Goal: Check status: Check status

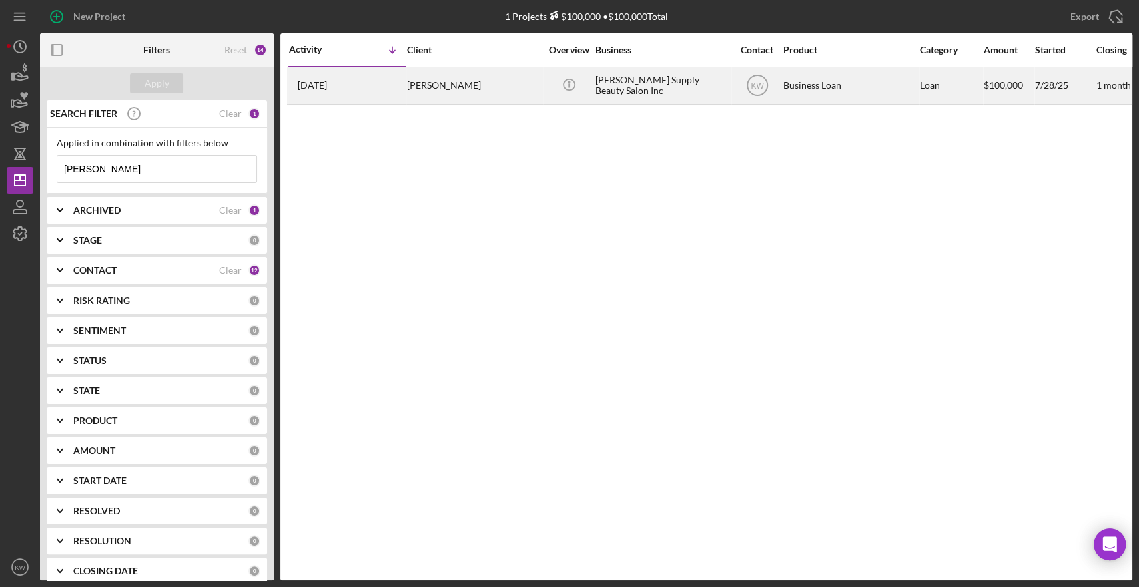
click at [654, 86] on div "[PERSON_NAME] Supply Beauty Salon Inc" at bounding box center [661, 85] width 133 height 35
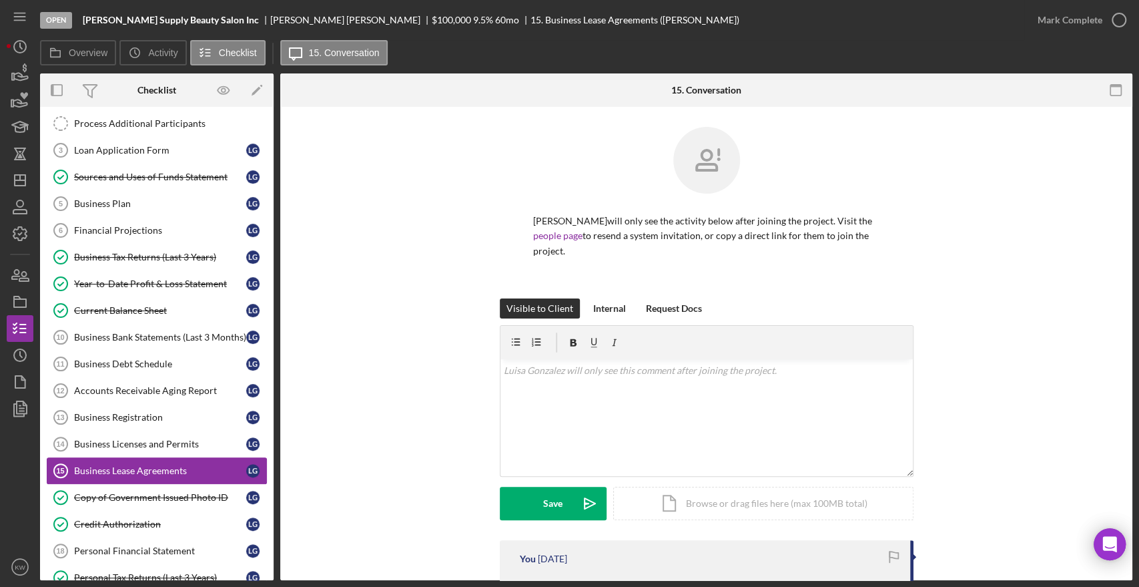
scroll to position [220, 0]
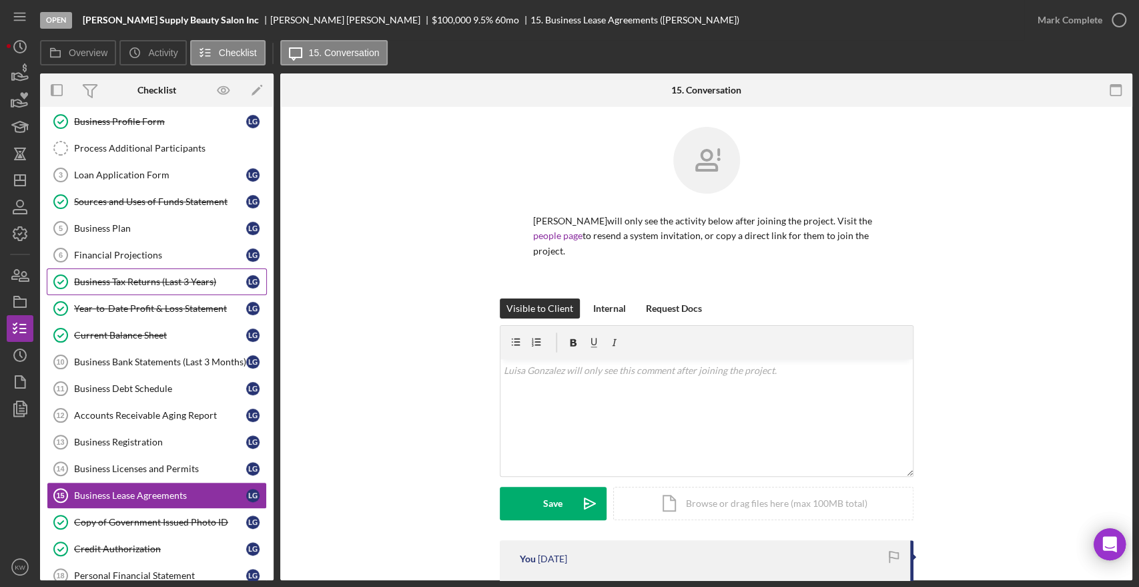
click at [169, 278] on div "Business Tax Returns (Last 3 Years)" at bounding box center [160, 281] width 172 height 11
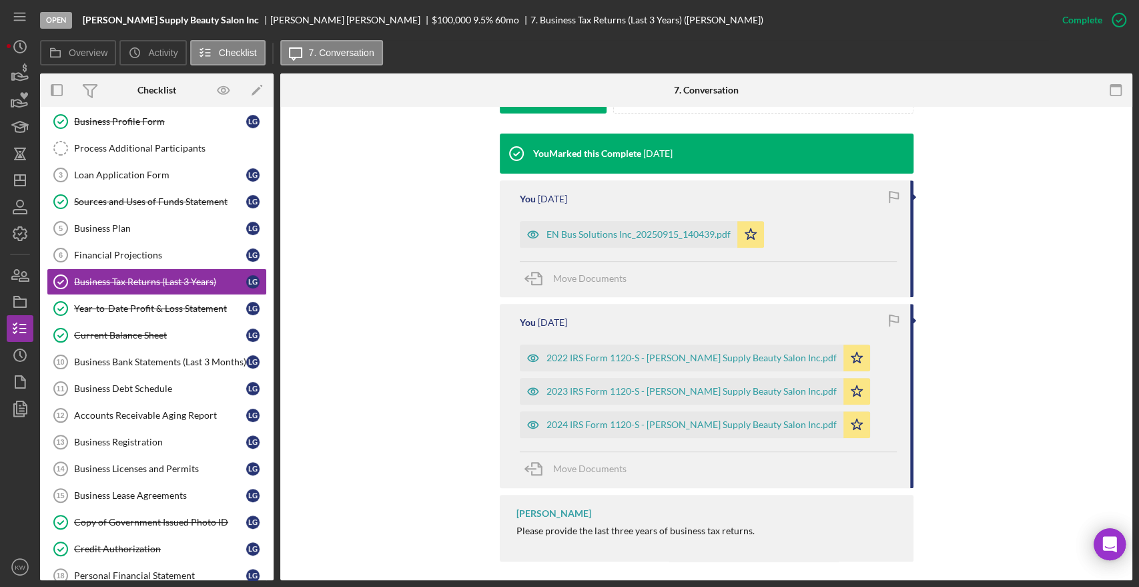
scroll to position [413, 0]
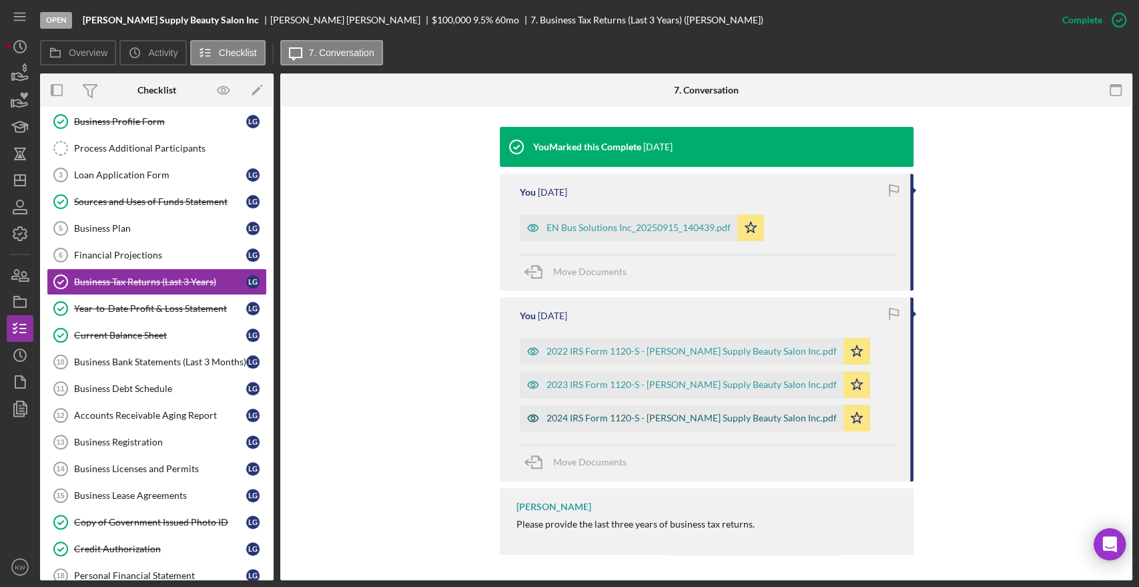
click at [698, 418] on div "2024 IRS Form 1120-S - [PERSON_NAME] Supply Beauty Salon Inc.pdf" at bounding box center [692, 417] width 290 height 11
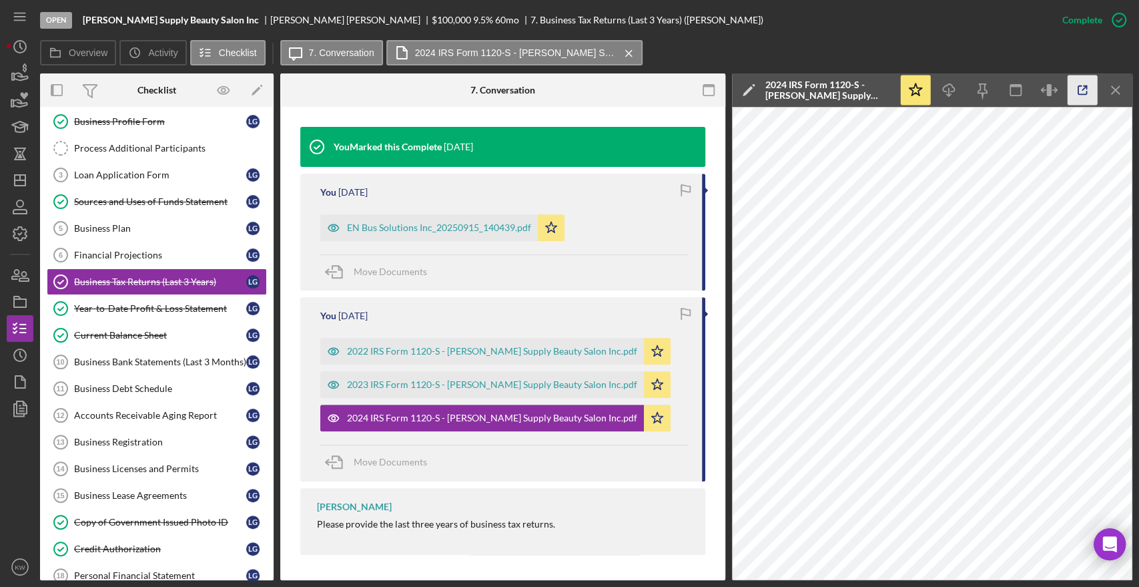
click at [1082, 87] on icon "button" at bounding box center [1083, 90] width 30 height 30
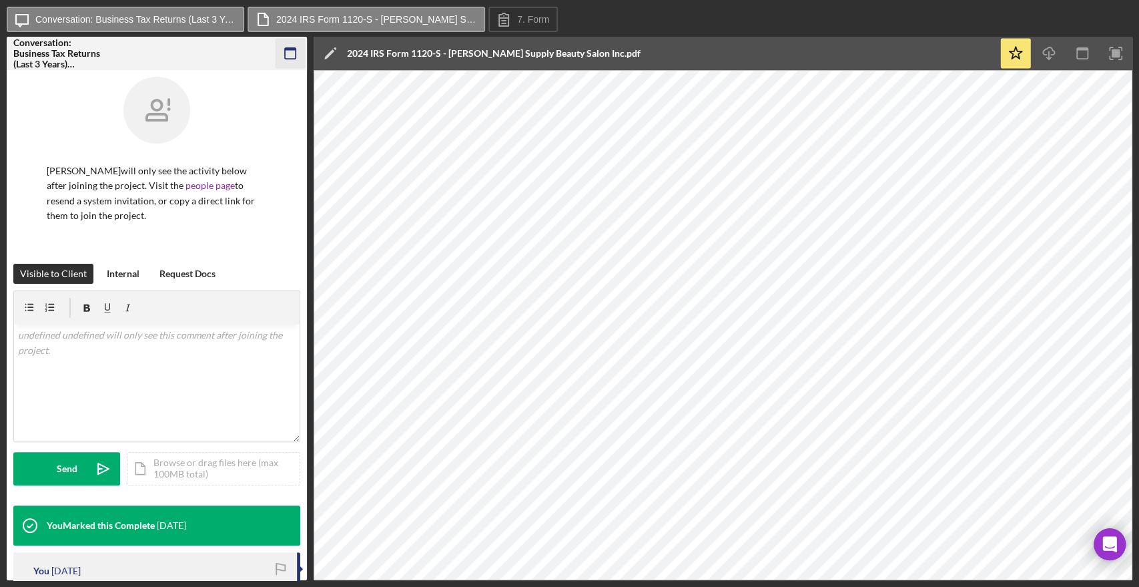
click at [288, 47] on icon "button" at bounding box center [291, 54] width 30 height 30
